Goal: Navigation & Orientation: Go to known website

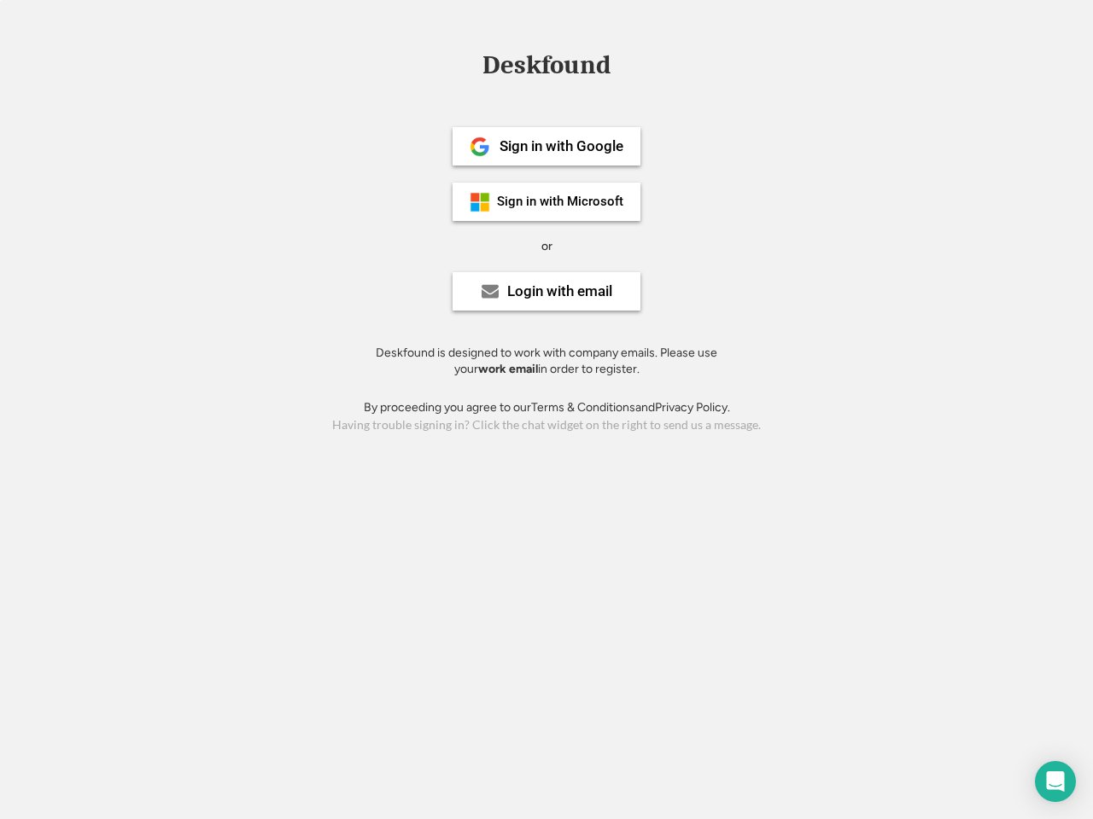
click at [546, 244] on div "or" at bounding box center [546, 246] width 11 height 17
click at [546, 68] on div "Deskfound" at bounding box center [546, 65] width 145 height 26
click at [467, 64] on div "Deskfound" at bounding box center [546, 68] width 1093 height 32
click at [546, 68] on div "Deskfound" at bounding box center [546, 65] width 145 height 26
click at [546, 246] on div "or" at bounding box center [546, 246] width 11 height 17
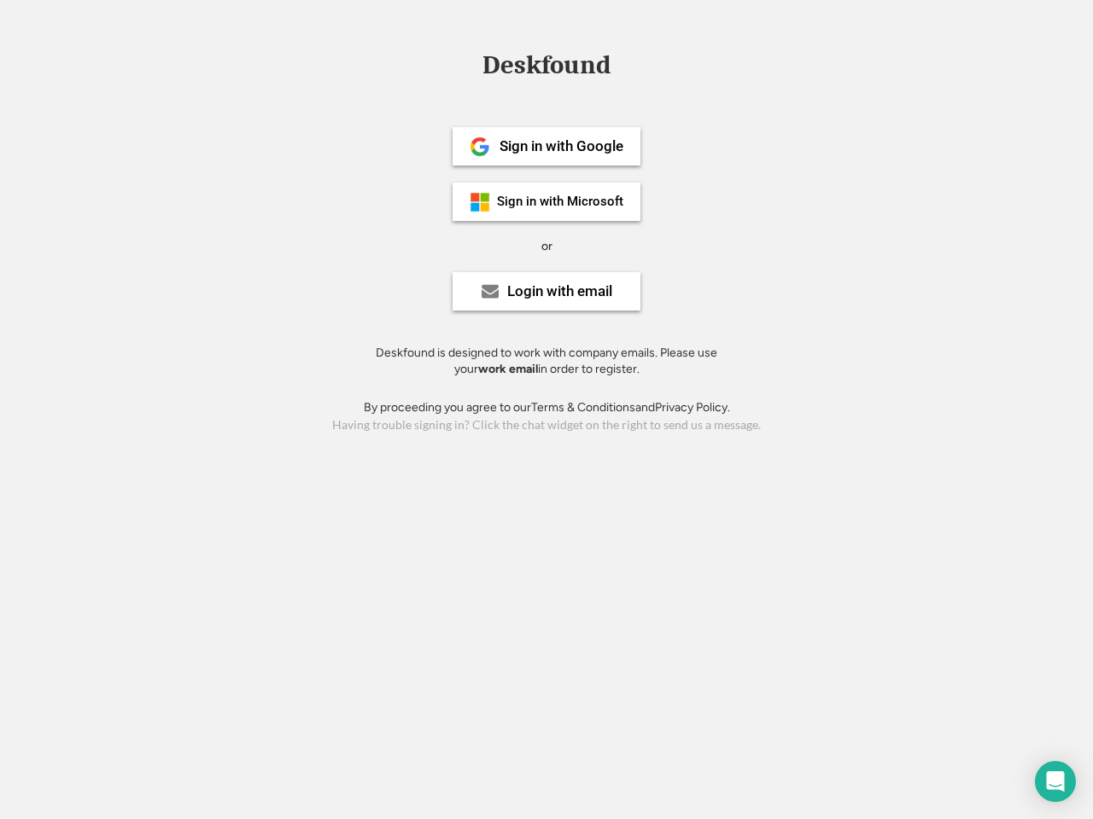
click at [546, 146] on div "Sign in with Google" at bounding box center [561, 146] width 124 height 15
click at [561, 146] on div "Sign in with Google" at bounding box center [561, 146] width 124 height 15
click at [480, 147] on img at bounding box center [479, 147] width 20 height 20
click at [546, 201] on div "Sign in with Microsoft" at bounding box center [560, 201] width 126 height 13
click at [561, 201] on div "Sign in with Microsoft" at bounding box center [560, 201] width 126 height 13
